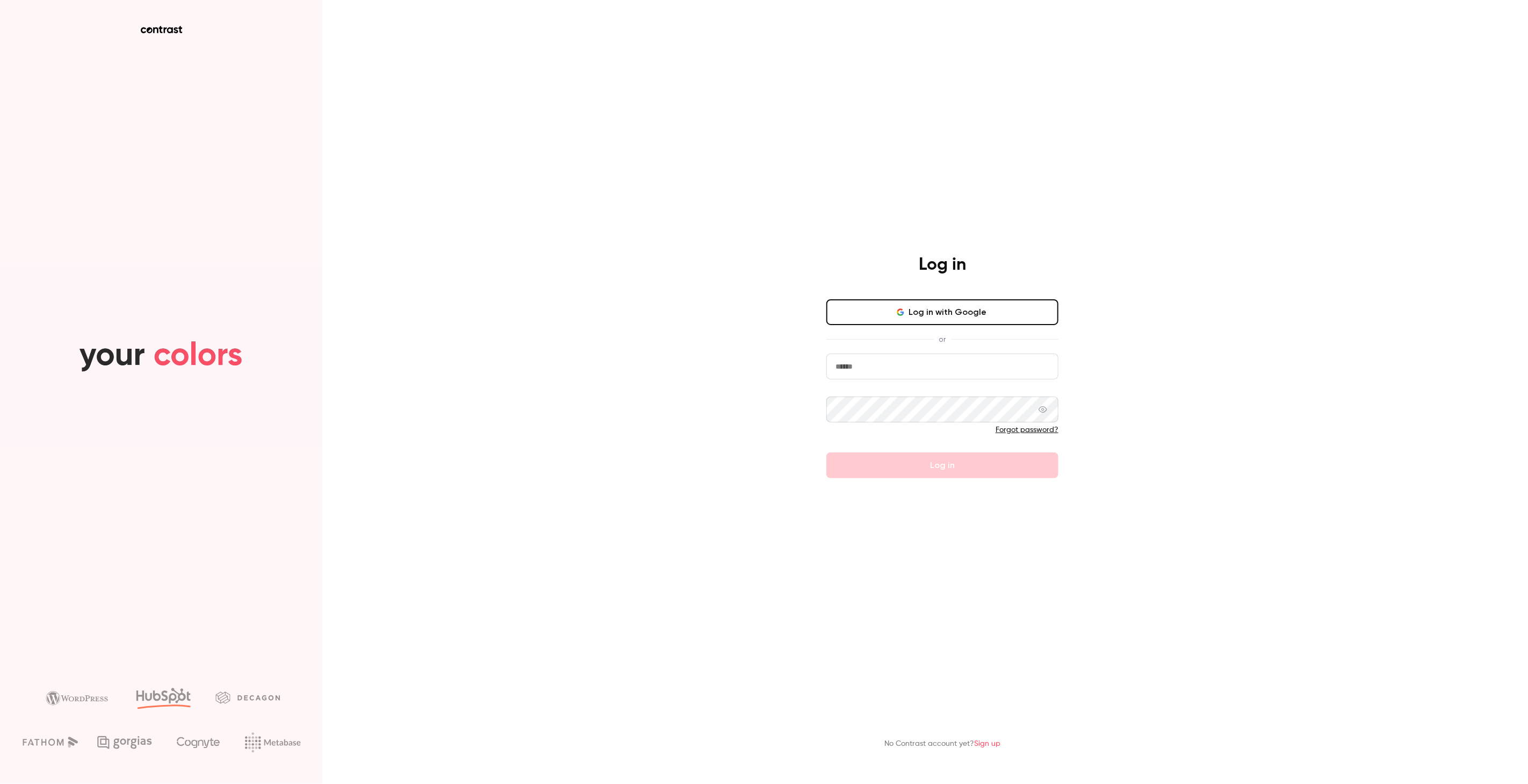
click at [913, 307] on button "Log in with Google" at bounding box center [942, 312] width 232 height 26
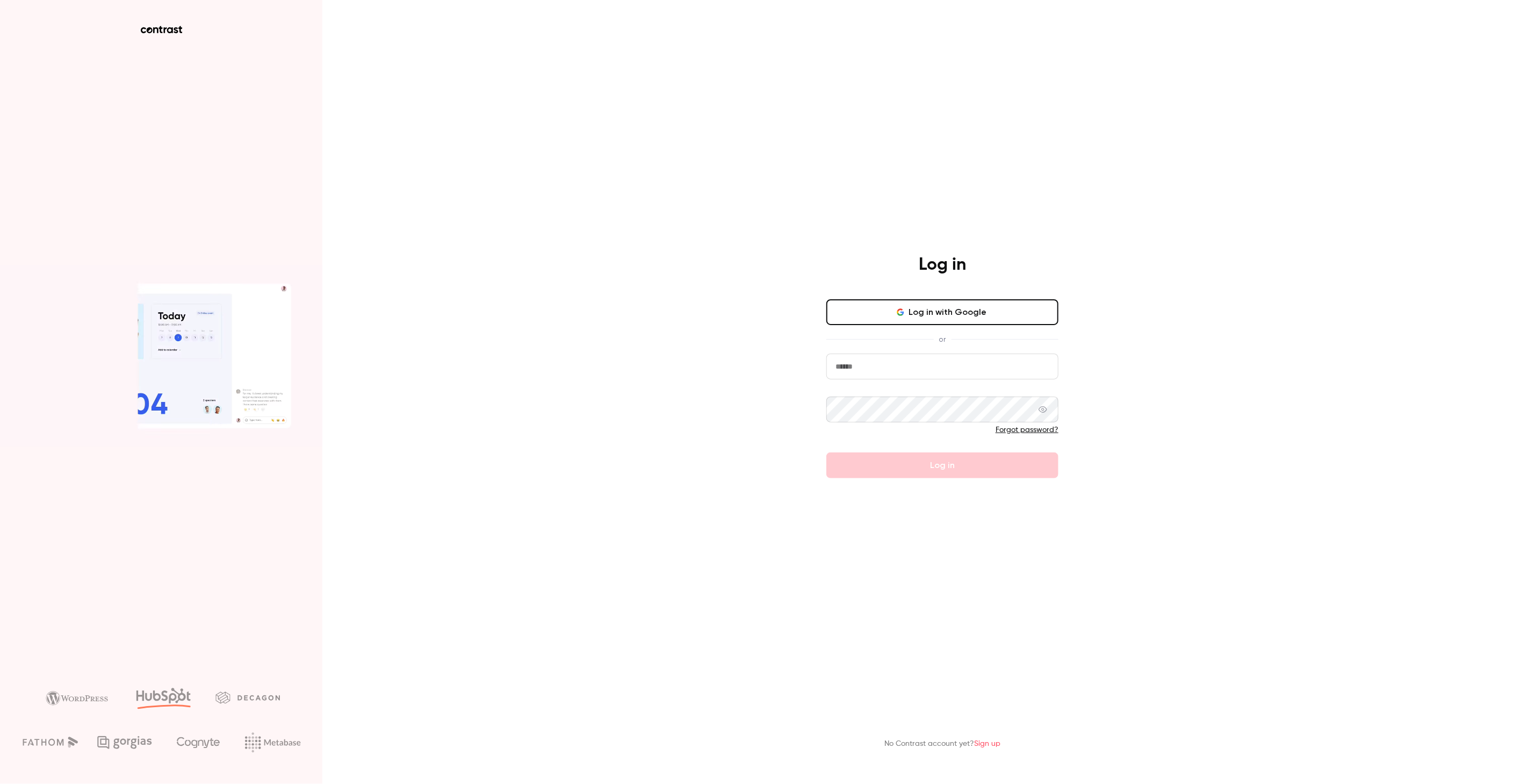
click at [934, 308] on button "Log in with Google" at bounding box center [942, 312] width 232 height 26
drag, startPoint x: 363, startPoint y: 306, endPoint x: 597, endPoint y: 129, distance: 293.4
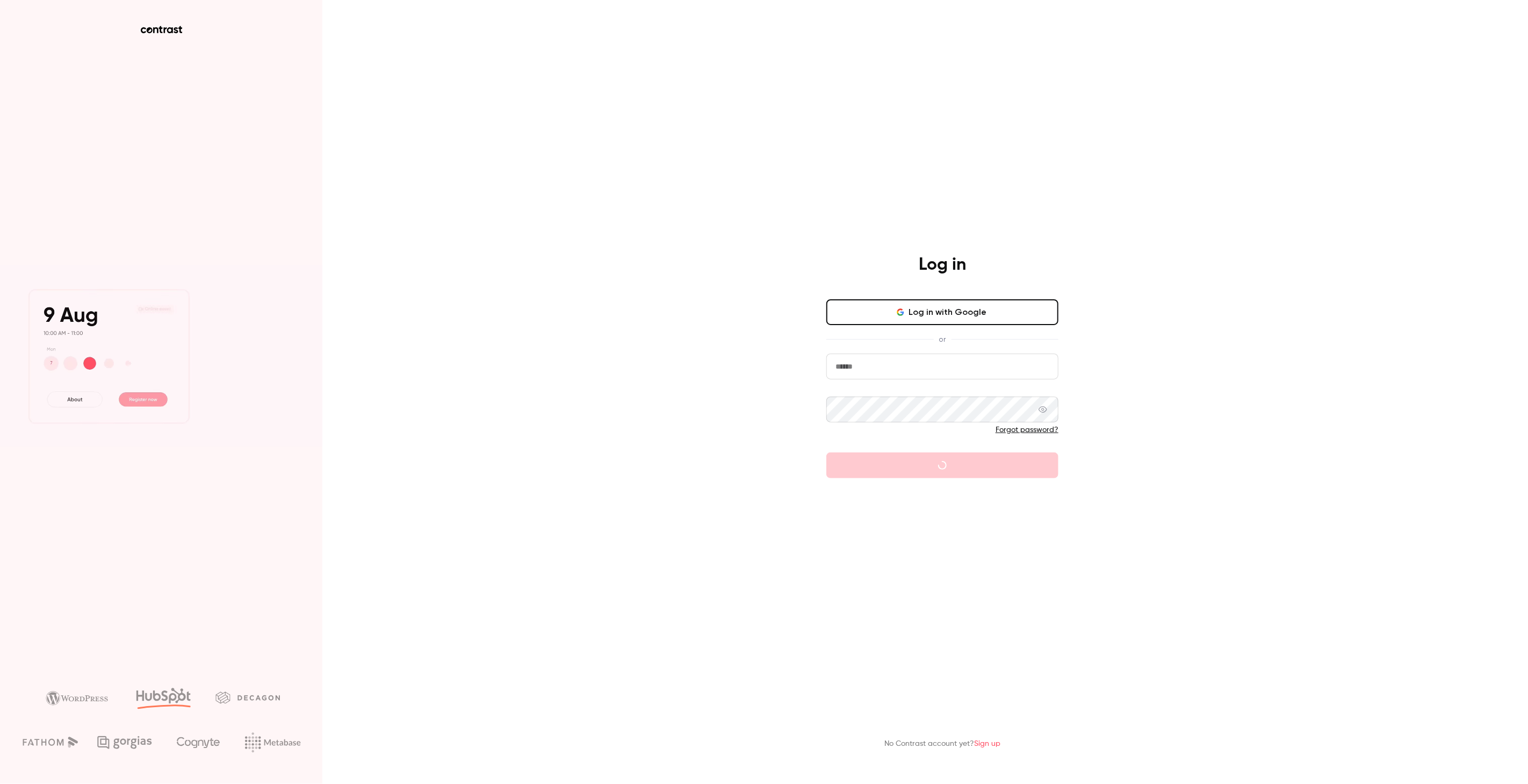
click at [597, 129] on div "Log in Log in with Google or Forgot password? No Contrast account yet? Sign up" at bounding box center [764, 392] width 1528 height 784
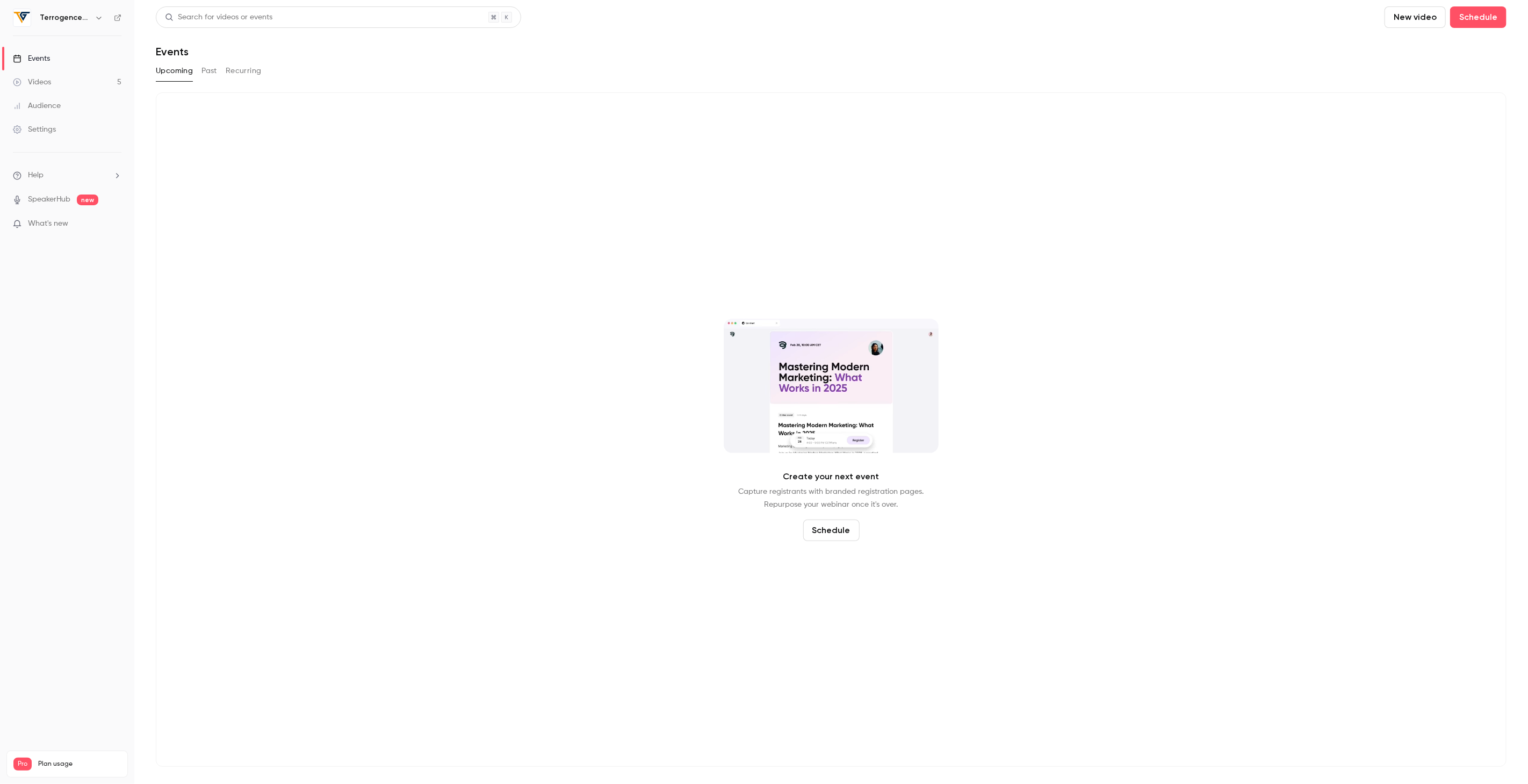
click at [69, 82] on link "Videos 5" at bounding box center [67, 82] width 135 height 23
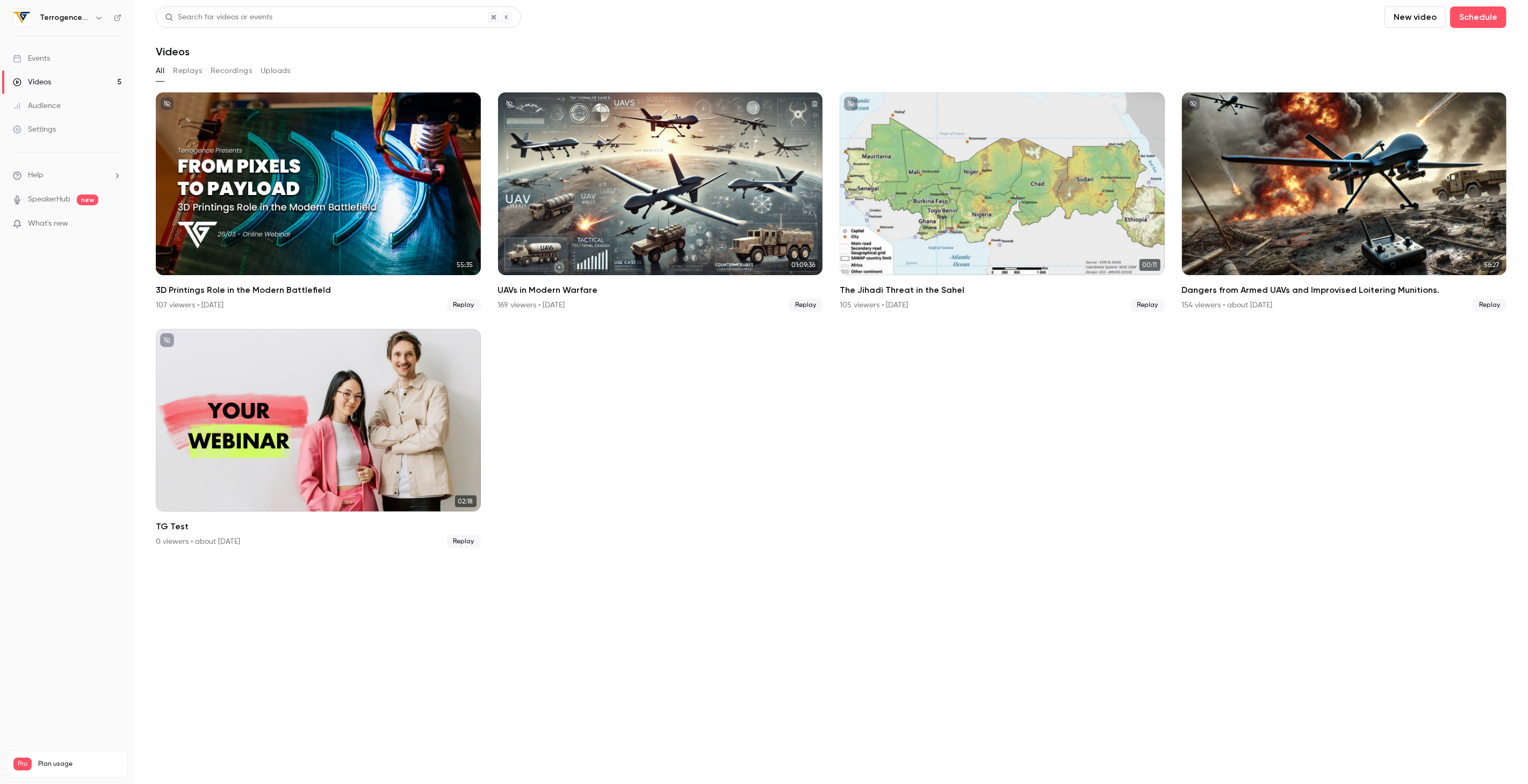
click at [95, 19] on icon "button" at bounding box center [98, 18] width 8 height 8
click at [57, 105] on link "Billing Pro" at bounding box center [109, 99] width 201 height 30
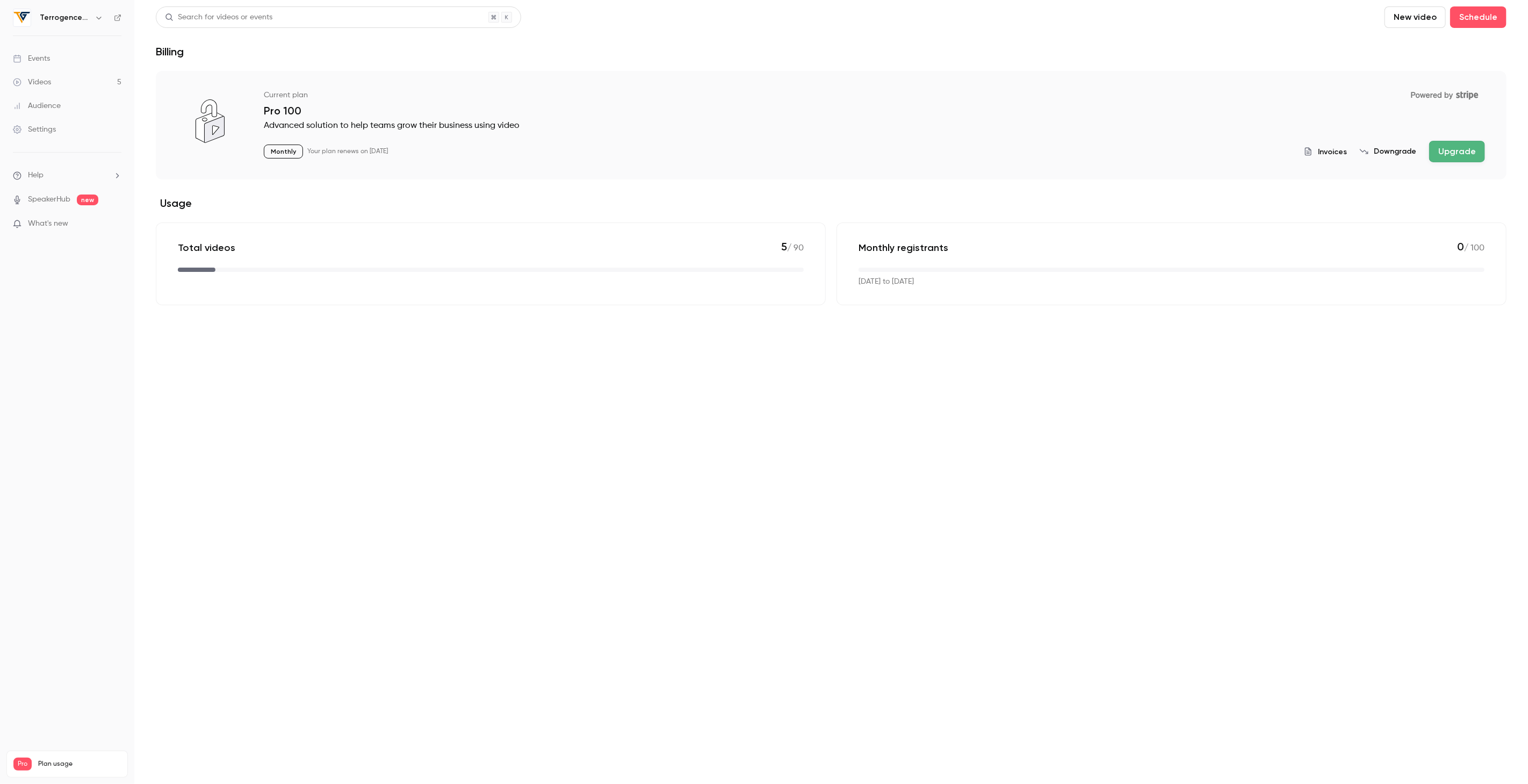
click at [1394, 151] on button "Downgrade" at bounding box center [1388, 151] width 57 height 11
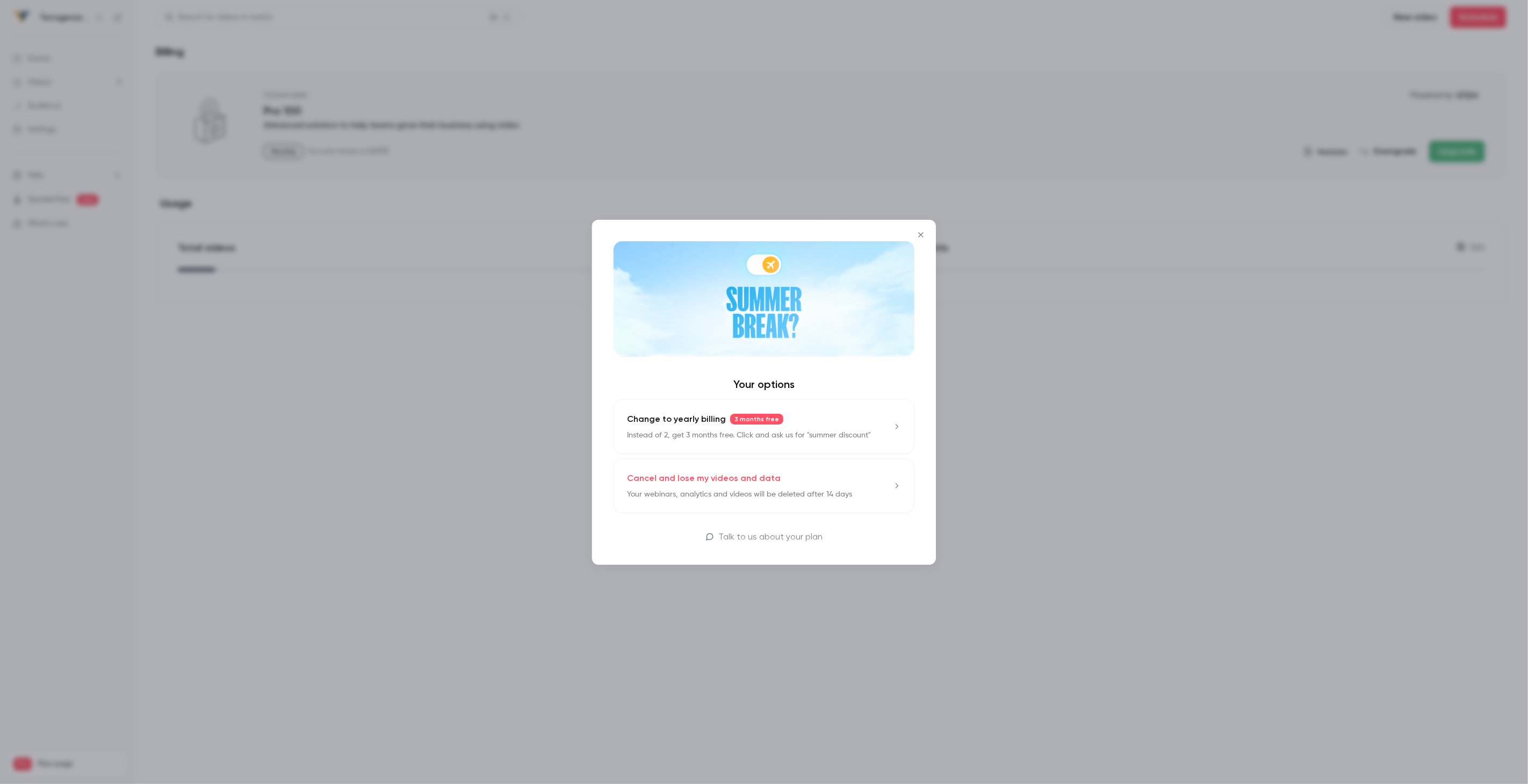
click at [925, 231] on icon "Close" at bounding box center [921, 235] width 13 height 8
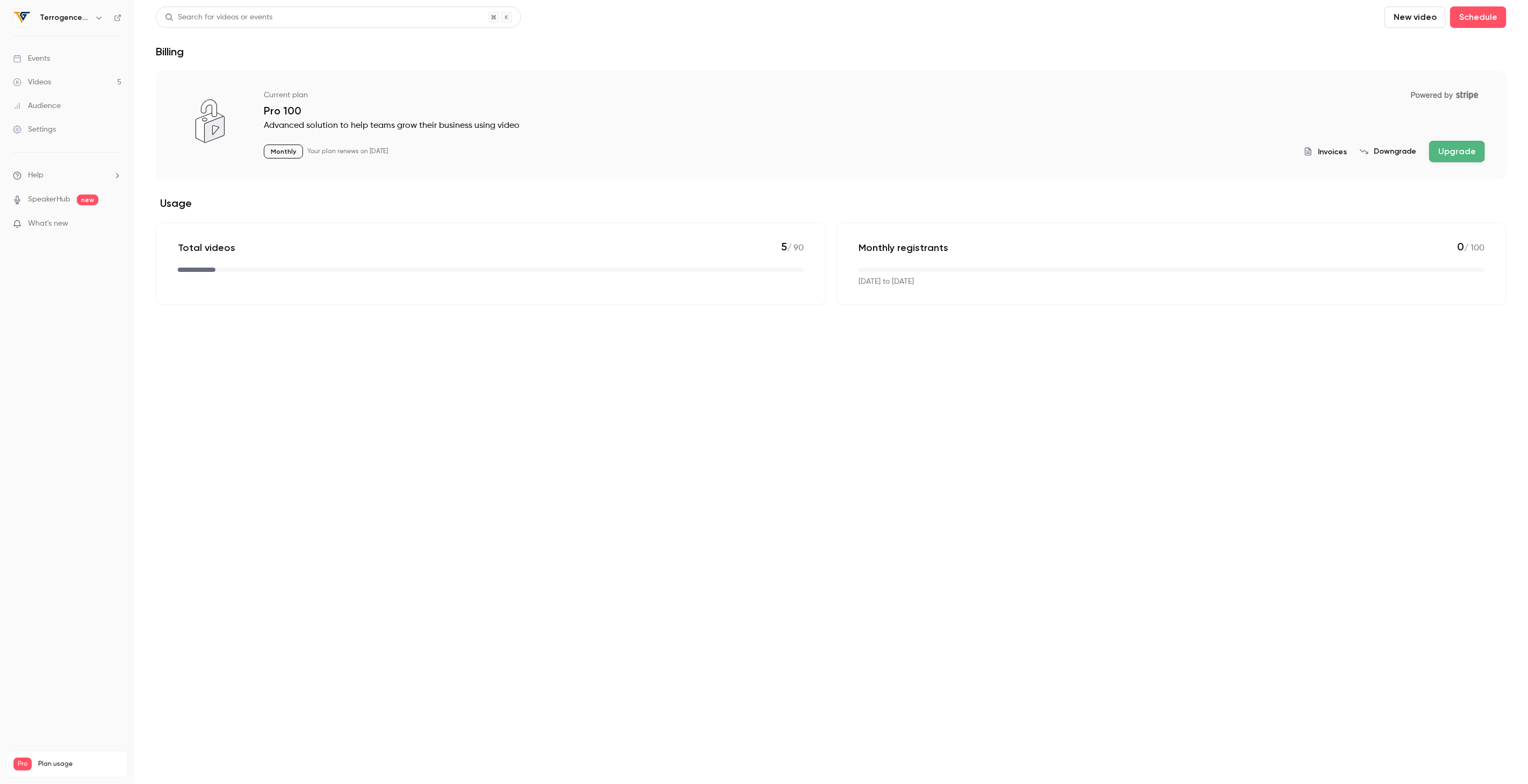
click at [41, 79] on div "Videos" at bounding box center [32, 82] width 38 height 11
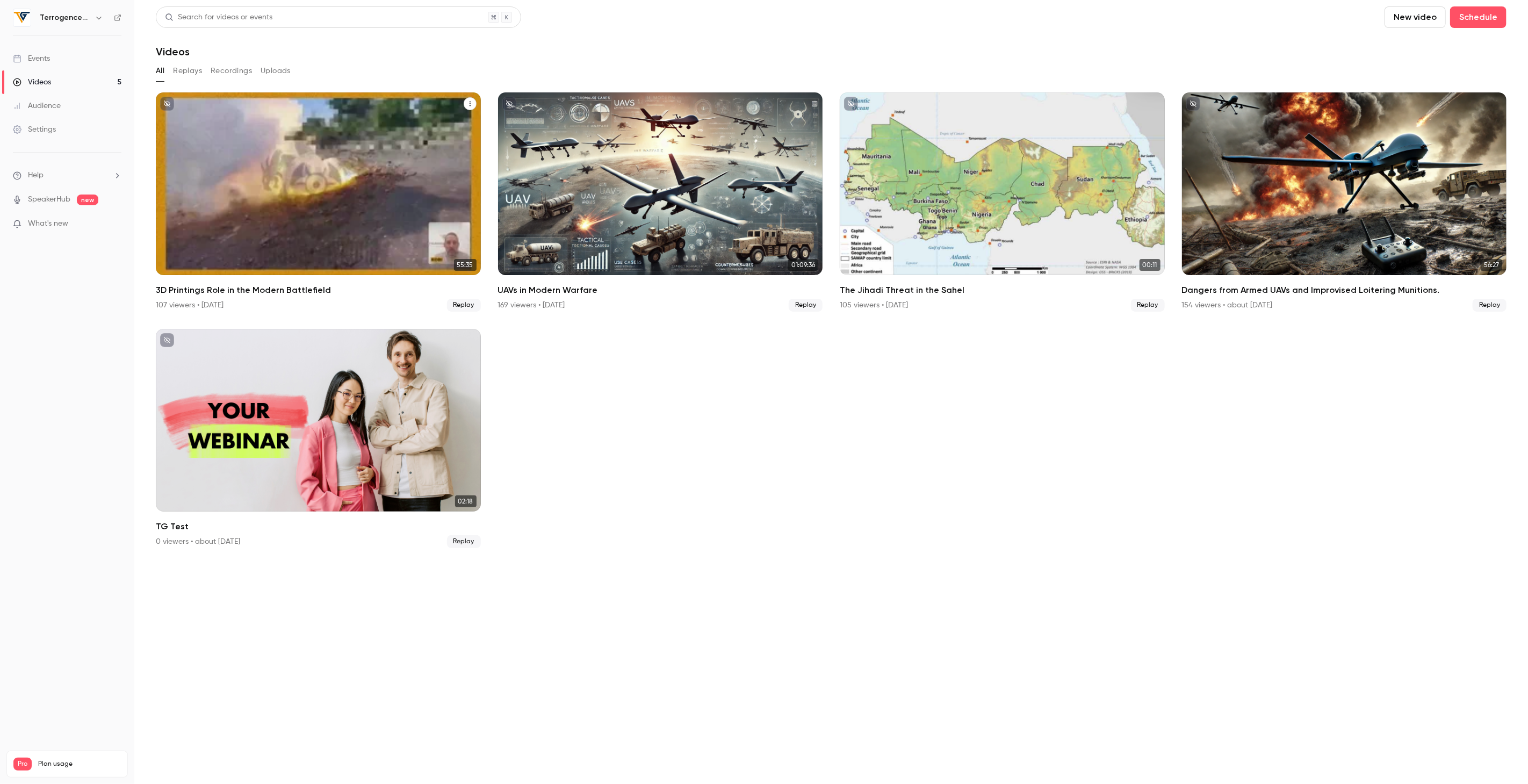
click at [341, 153] on div "3D Printings Role in the Modern Battlefield" at bounding box center [319, 183] width 325 height 183
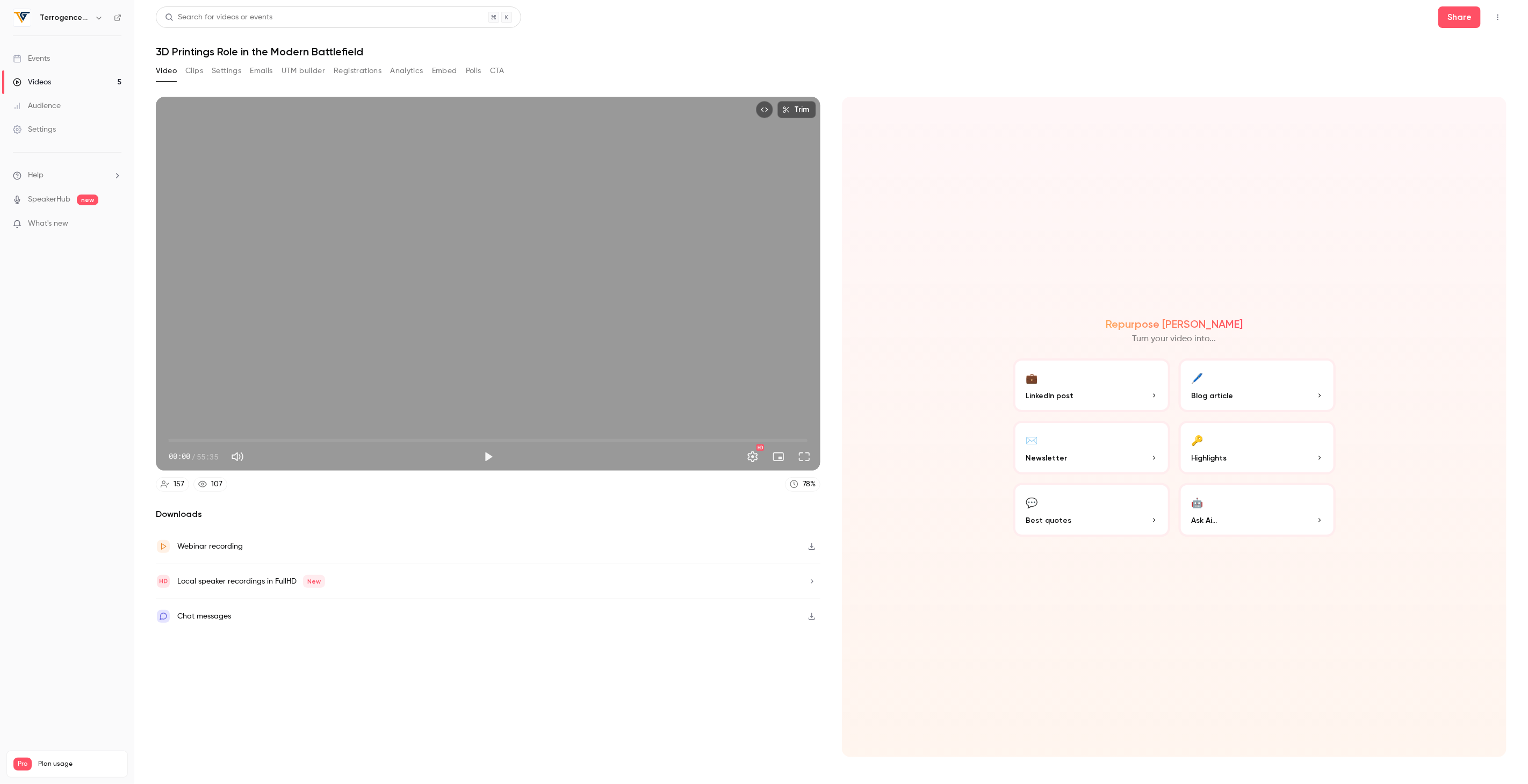
click at [352, 66] on button "Registrations" at bounding box center [358, 71] width 48 height 17
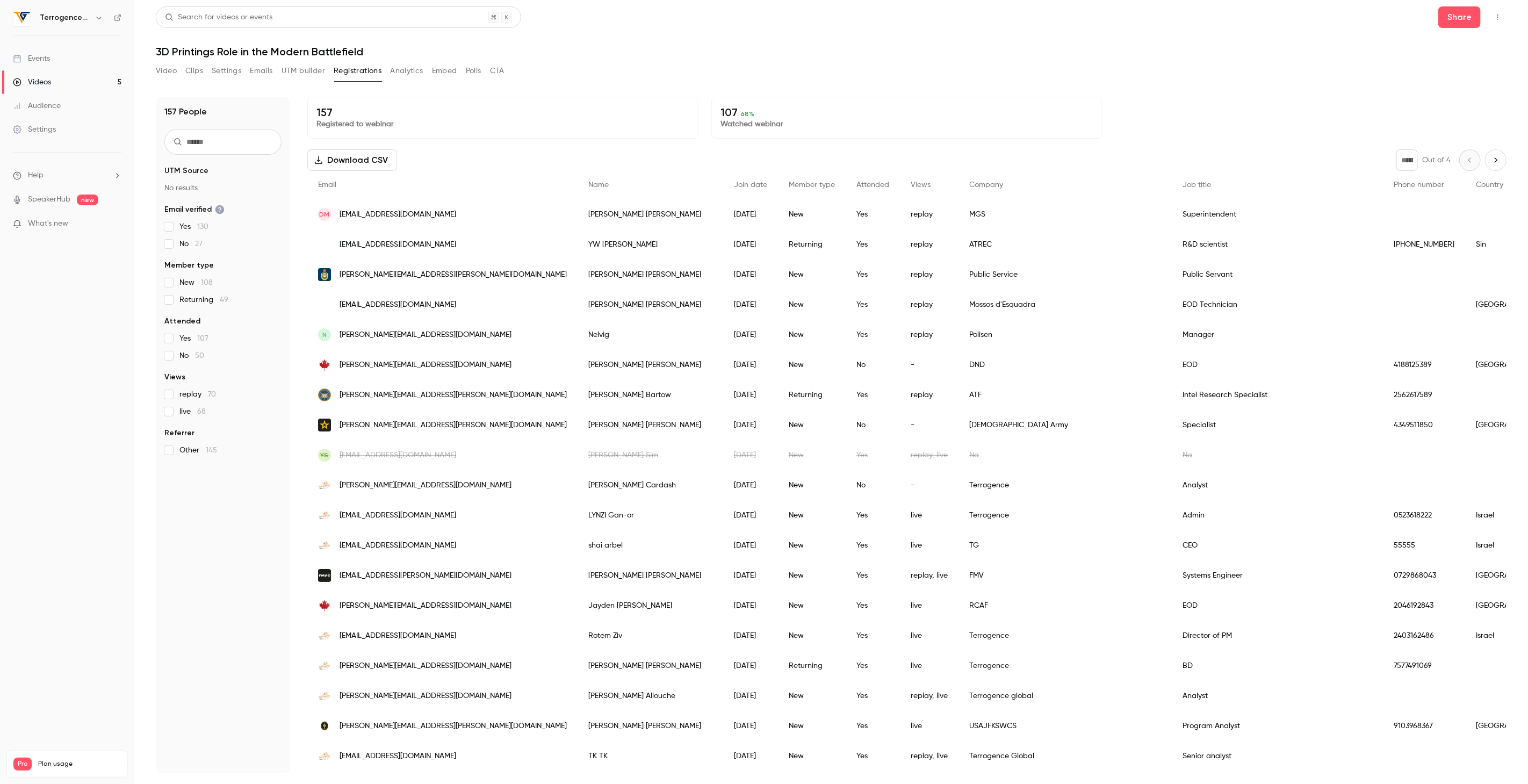
click at [349, 156] on button "Download CSV" at bounding box center [352, 160] width 90 height 21
drag, startPoint x: 59, startPoint y: 80, endPoint x: 76, endPoint y: 82, distance: 17.1
click at [59, 80] on link "Videos 5" at bounding box center [67, 82] width 135 height 23
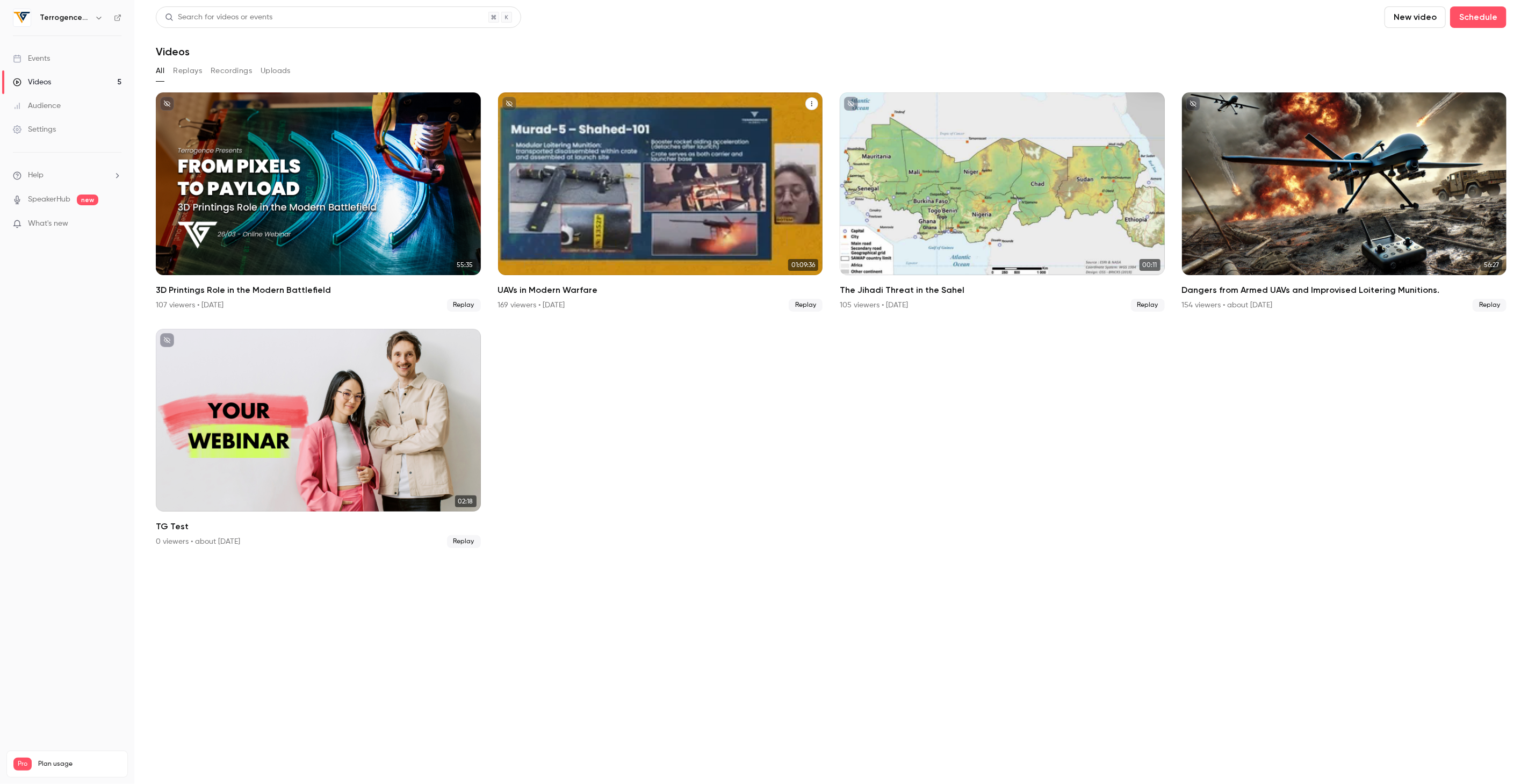
click at [642, 190] on div "UAVs in Modern Warfare" at bounding box center [661, 183] width 325 height 183
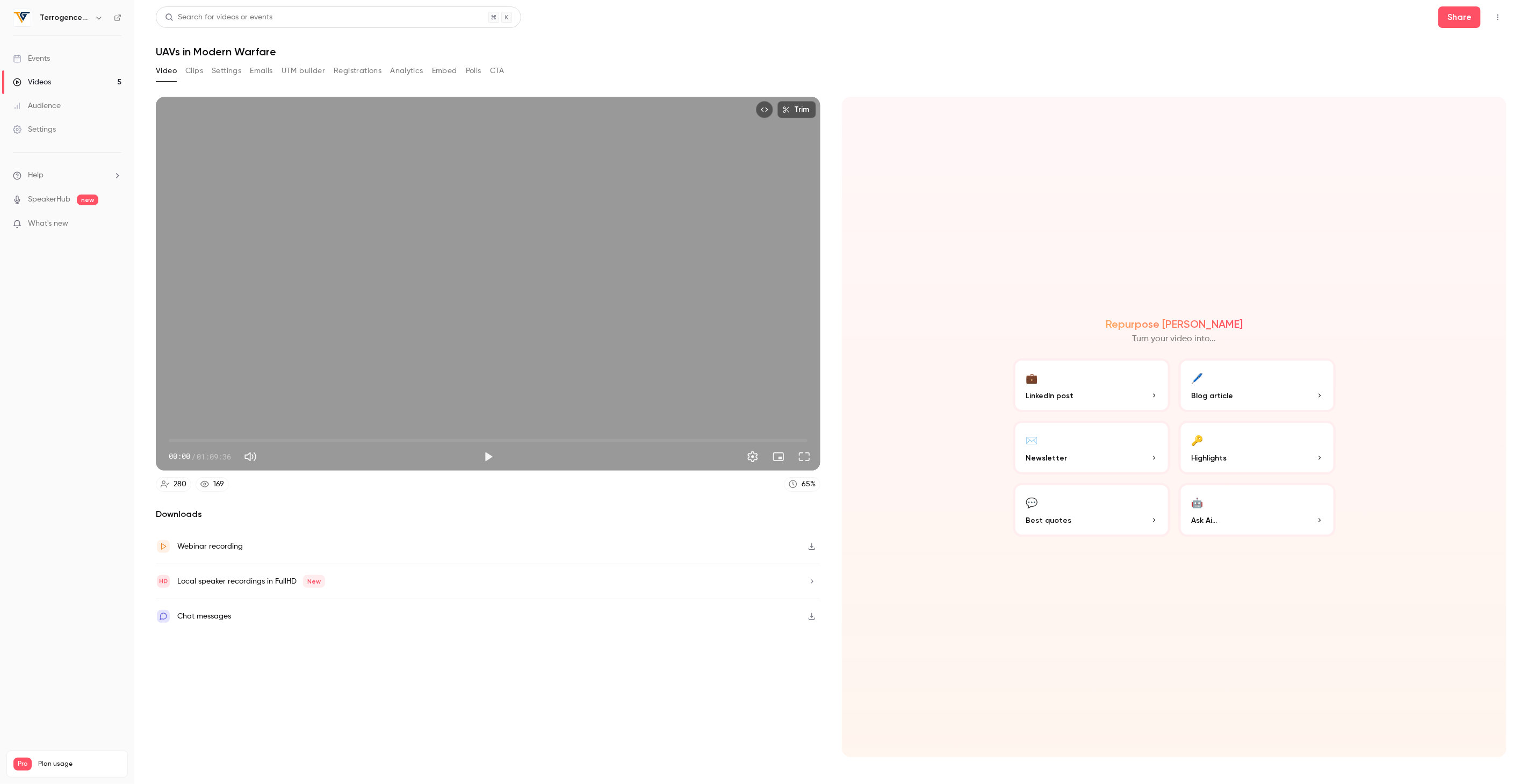
click at [358, 74] on button "Registrations" at bounding box center [358, 71] width 48 height 17
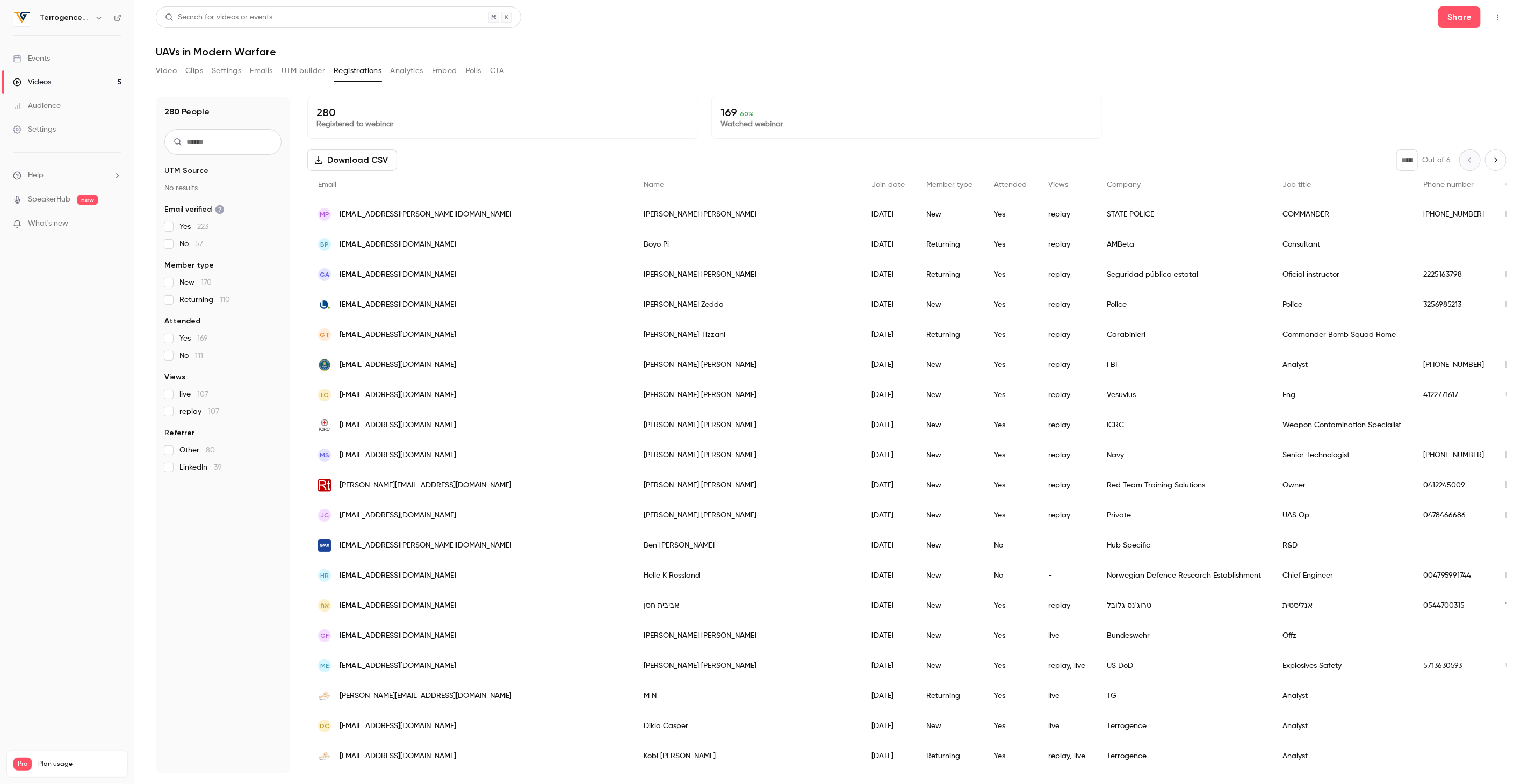
click at [347, 161] on button "Download CSV" at bounding box center [352, 160] width 90 height 21
click at [69, 84] on link "Videos 5" at bounding box center [67, 82] width 135 height 23
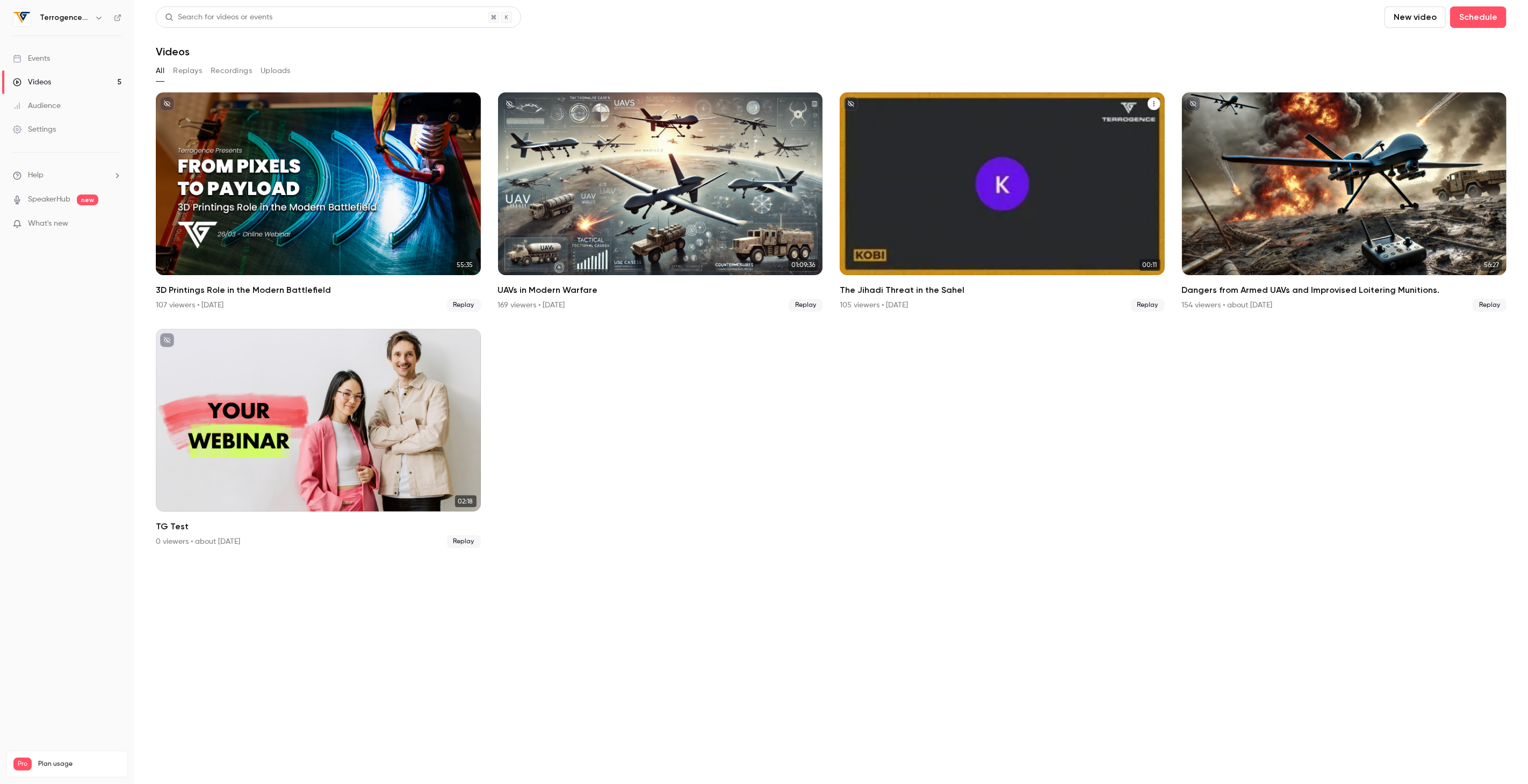
click at [991, 159] on div "The Jihadi Threat in the Sahel" at bounding box center [1003, 183] width 325 height 183
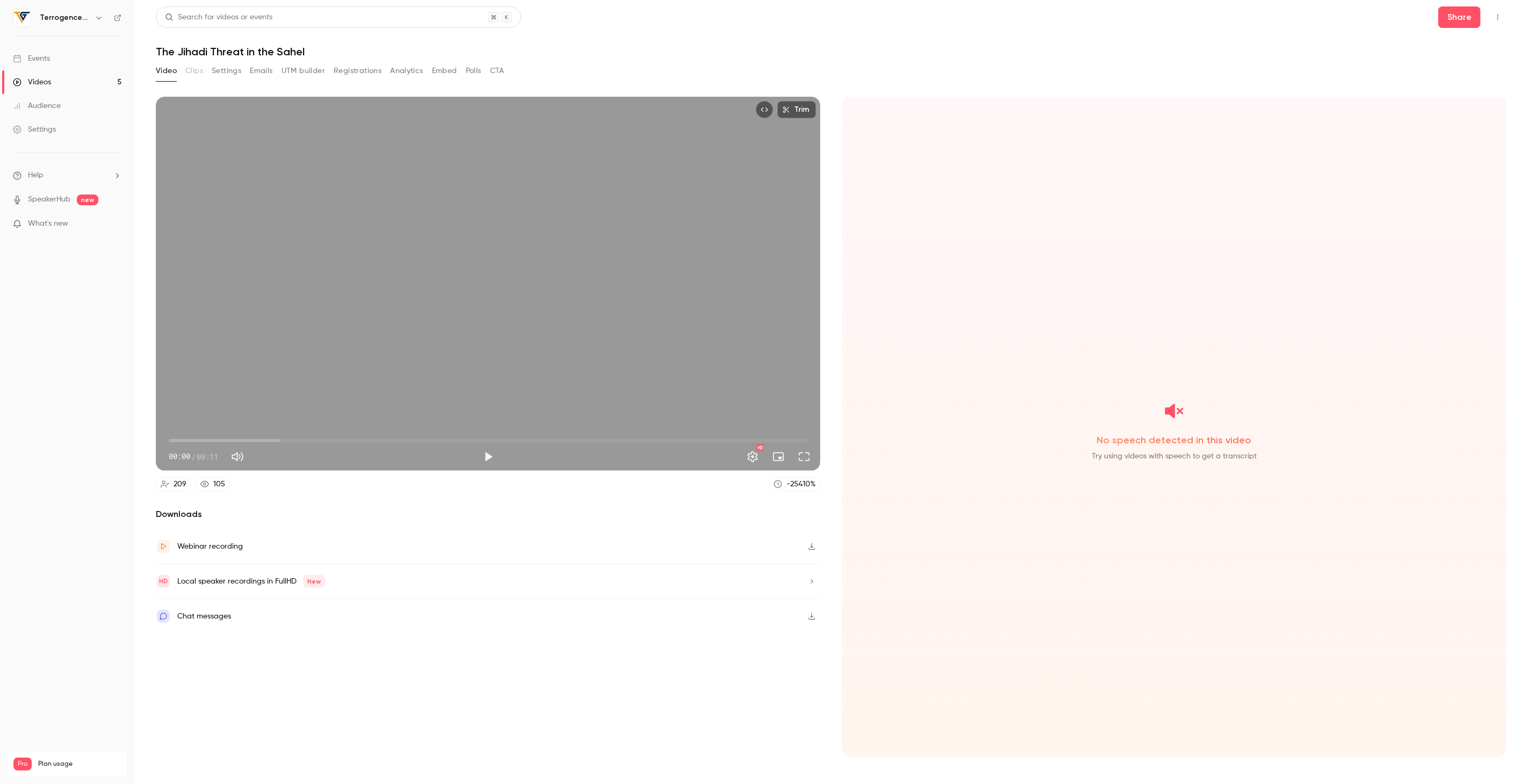
click at [353, 70] on button "Registrations" at bounding box center [358, 71] width 48 height 17
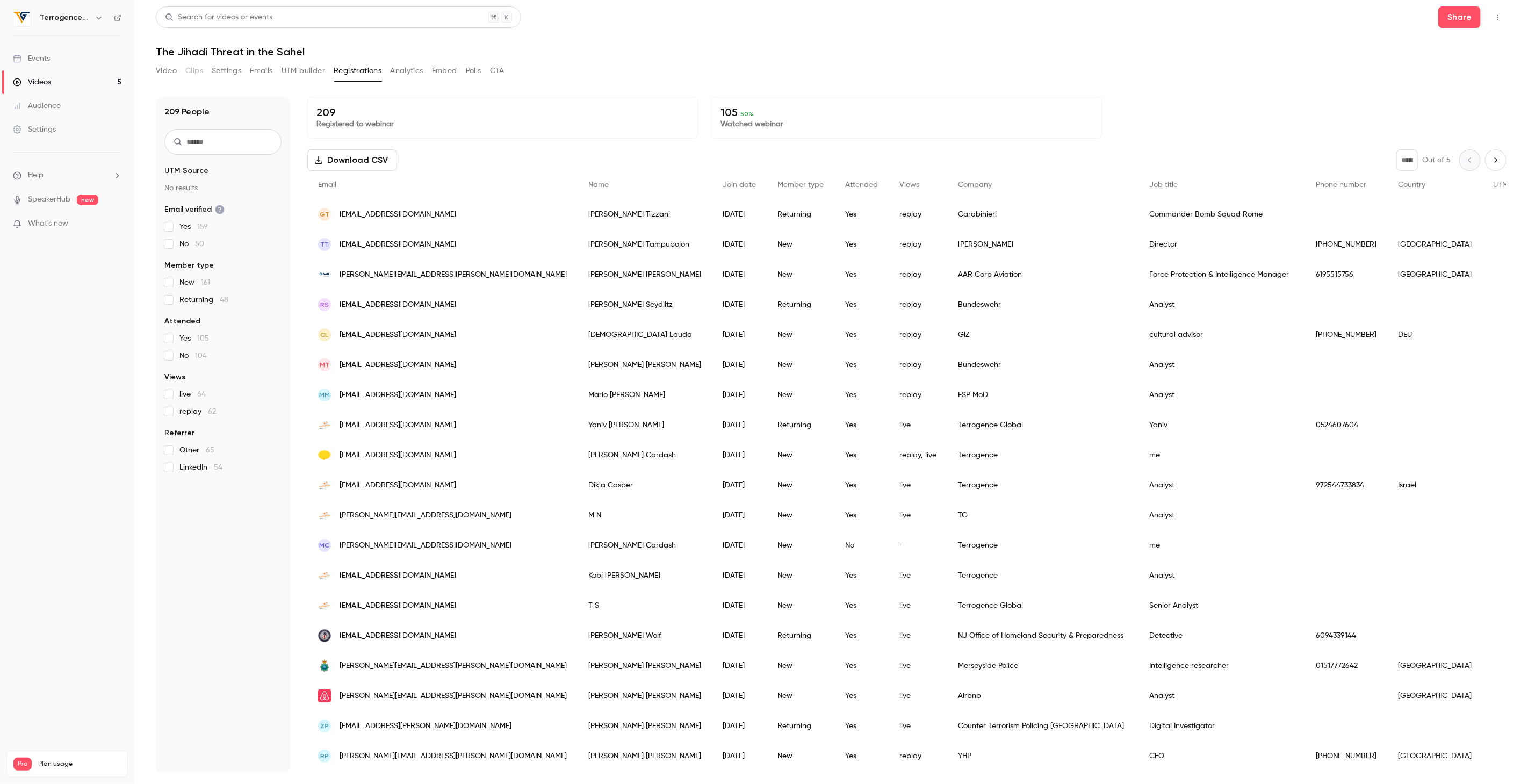
click at [358, 159] on button "Download CSV" at bounding box center [352, 160] width 90 height 21
click at [64, 83] on link "Videos 5" at bounding box center [67, 82] width 135 height 23
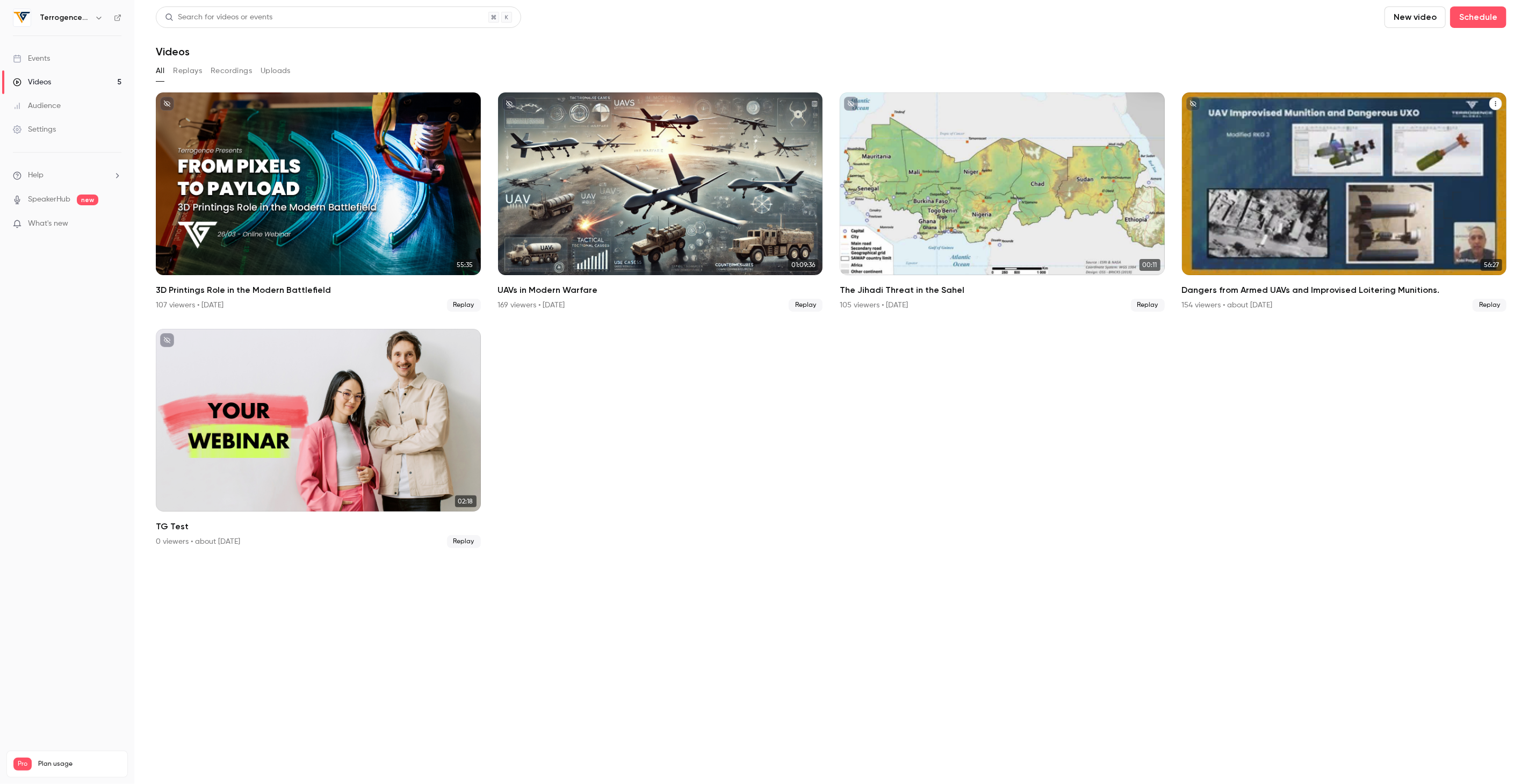
click at [1298, 181] on div "Dangers from Armed UAVs and Improvised Loitering Munitions." at bounding box center [1345, 183] width 325 height 183
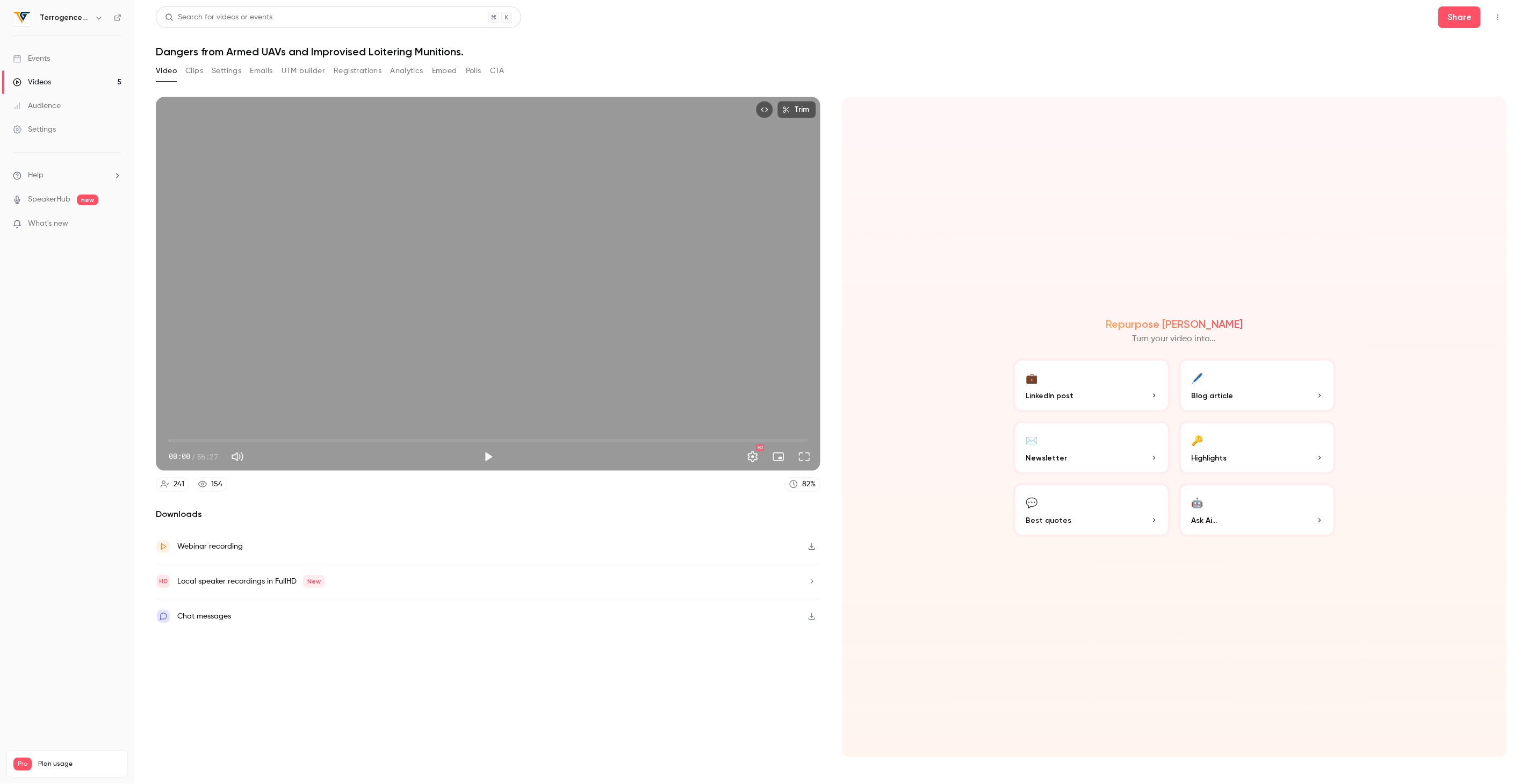
click at [350, 70] on button "Registrations" at bounding box center [358, 71] width 48 height 17
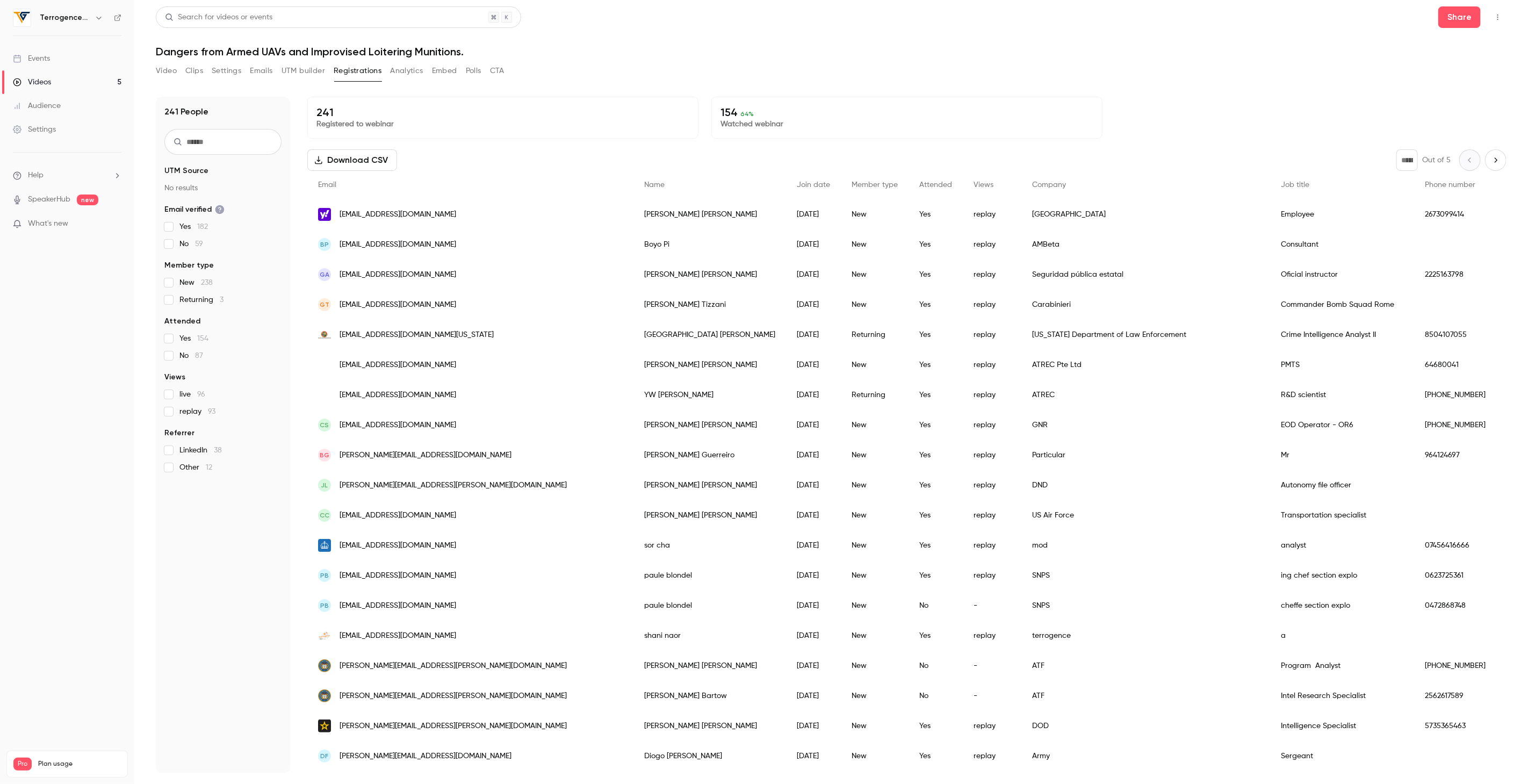
click at [357, 159] on button "Download CSV" at bounding box center [352, 160] width 90 height 21
click at [45, 81] on div "Videos" at bounding box center [32, 82] width 38 height 11
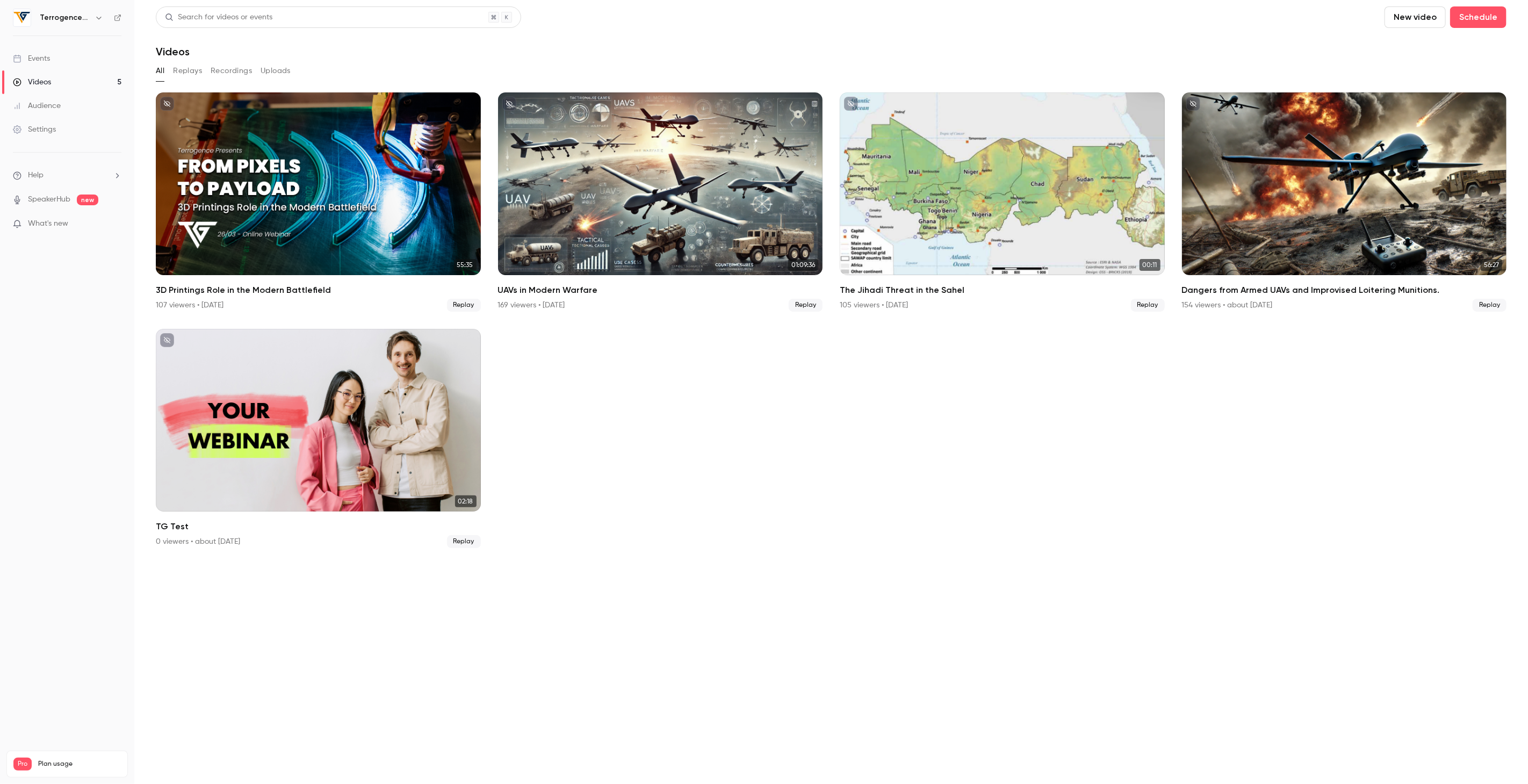
click at [57, 12] on h6 "Terrogence Global" at bounding box center [65, 18] width 51 height 11
click at [60, 14] on h6 "Terrogence Global" at bounding box center [65, 18] width 51 height 11
click at [85, 10] on div "Terrogence Global" at bounding box center [67, 18] width 109 height 18
click at [94, 14] on icon "button" at bounding box center [98, 18] width 8 height 8
click at [85, 101] on div "Billing" at bounding box center [111, 99] width 144 height 11
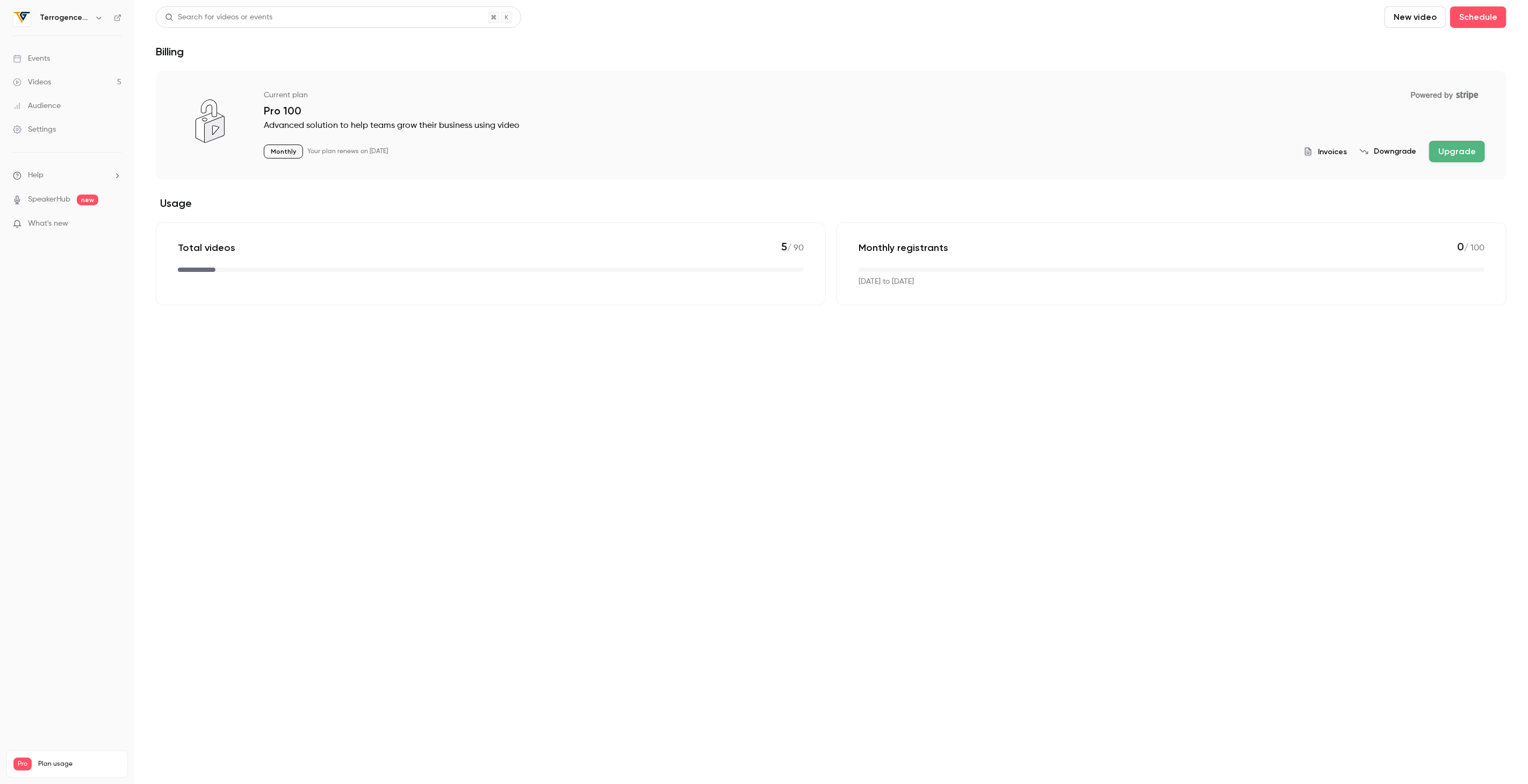
click at [1406, 151] on button "Downgrade" at bounding box center [1388, 151] width 57 height 11
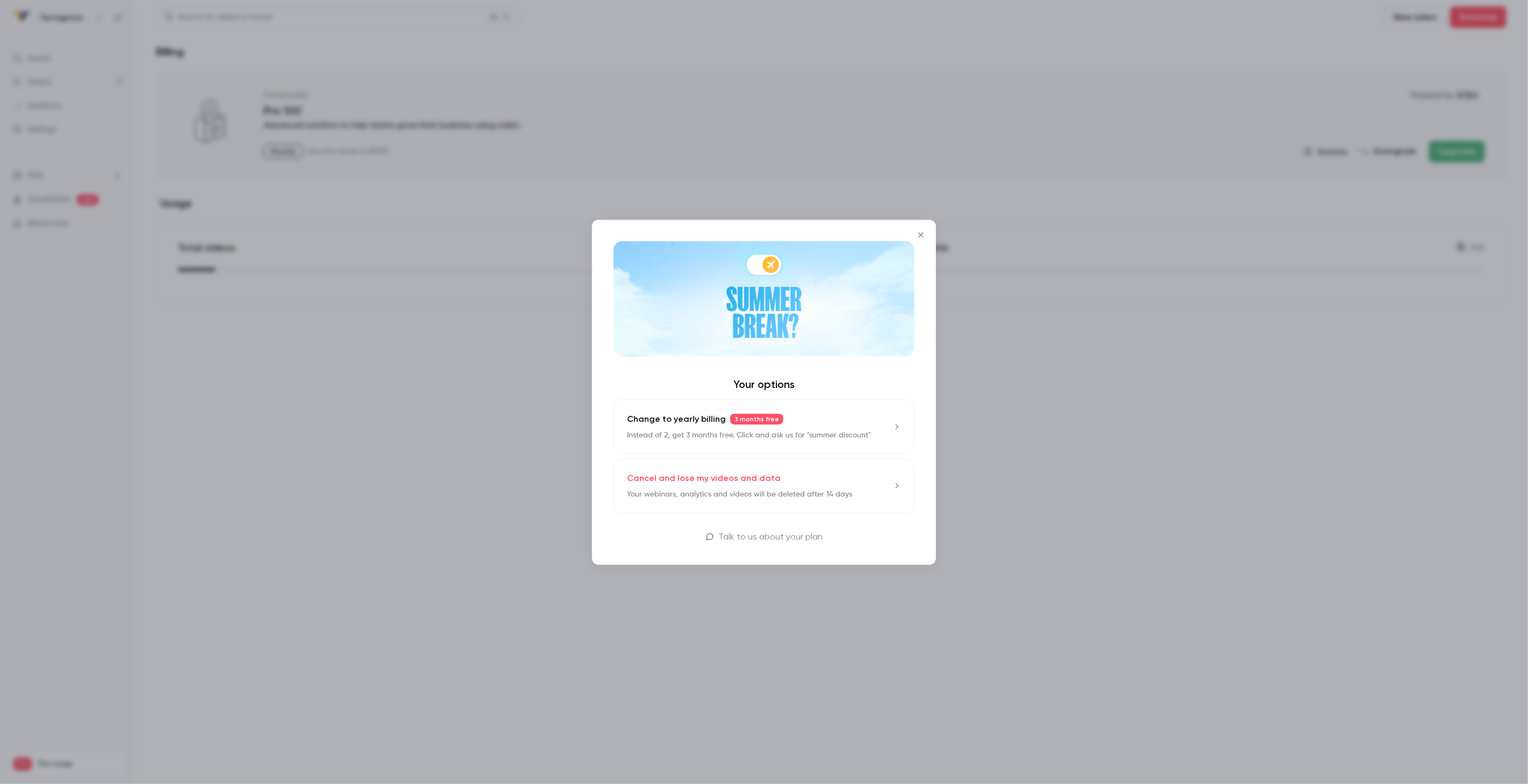
click at [757, 482] on p "Cancel and lose my videos and data" at bounding box center [704, 478] width 153 height 13
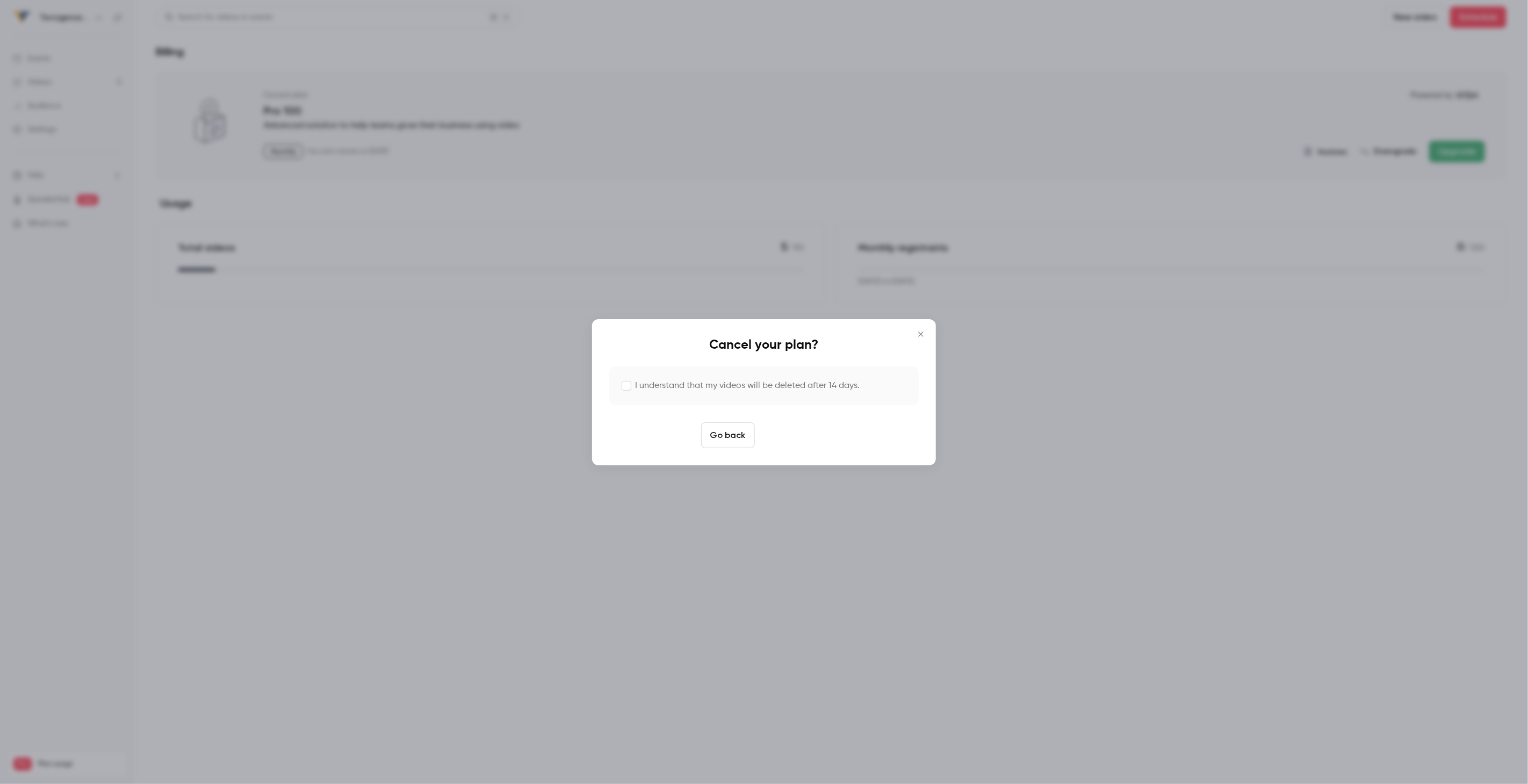
click at [791, 435] on button "Cancel plan" at bounding box center [793, 436] width 68 height 26
